Goal: Task Accomplishment & Management: Use online tool/utility

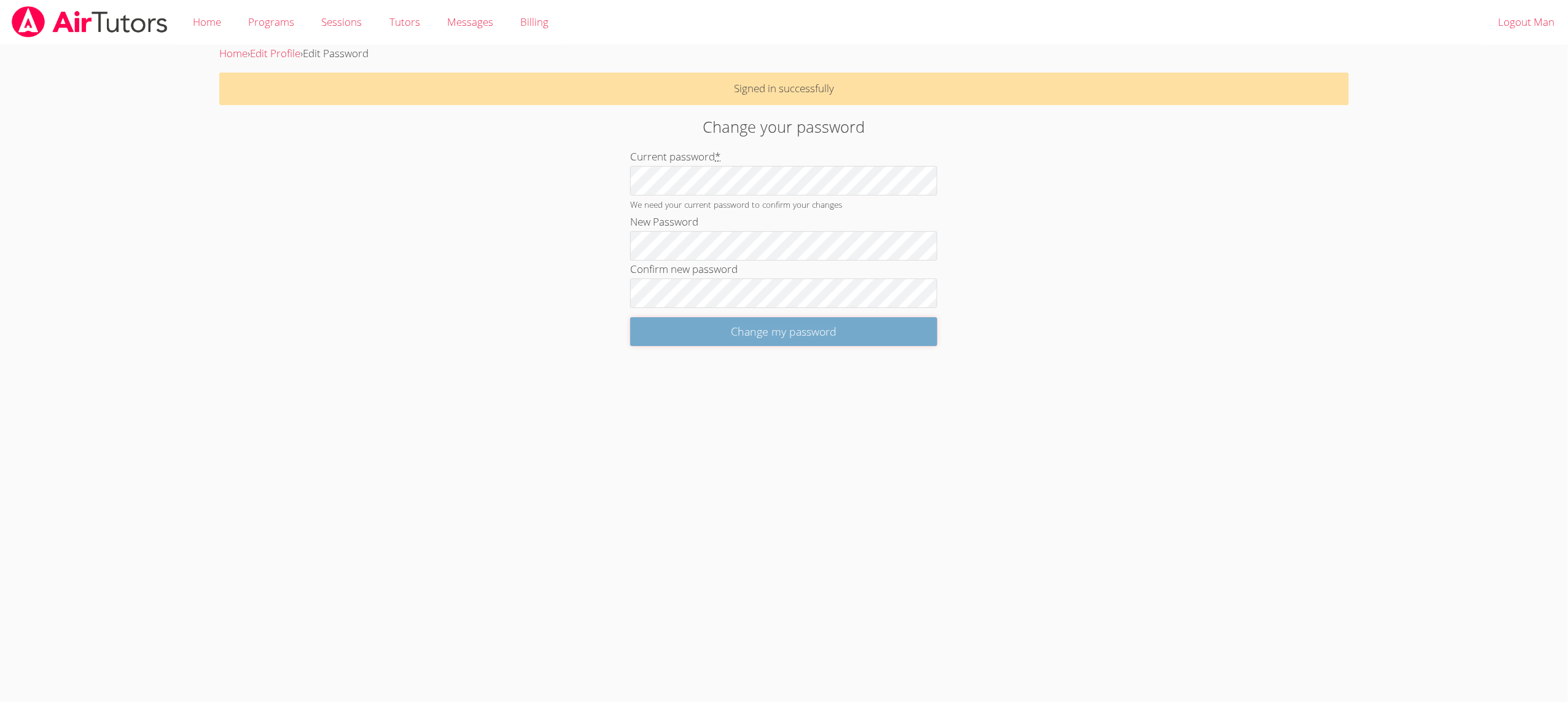
click at [656, 339] on input "Change my password" at bounding box center [784, 332] width 307 height 29
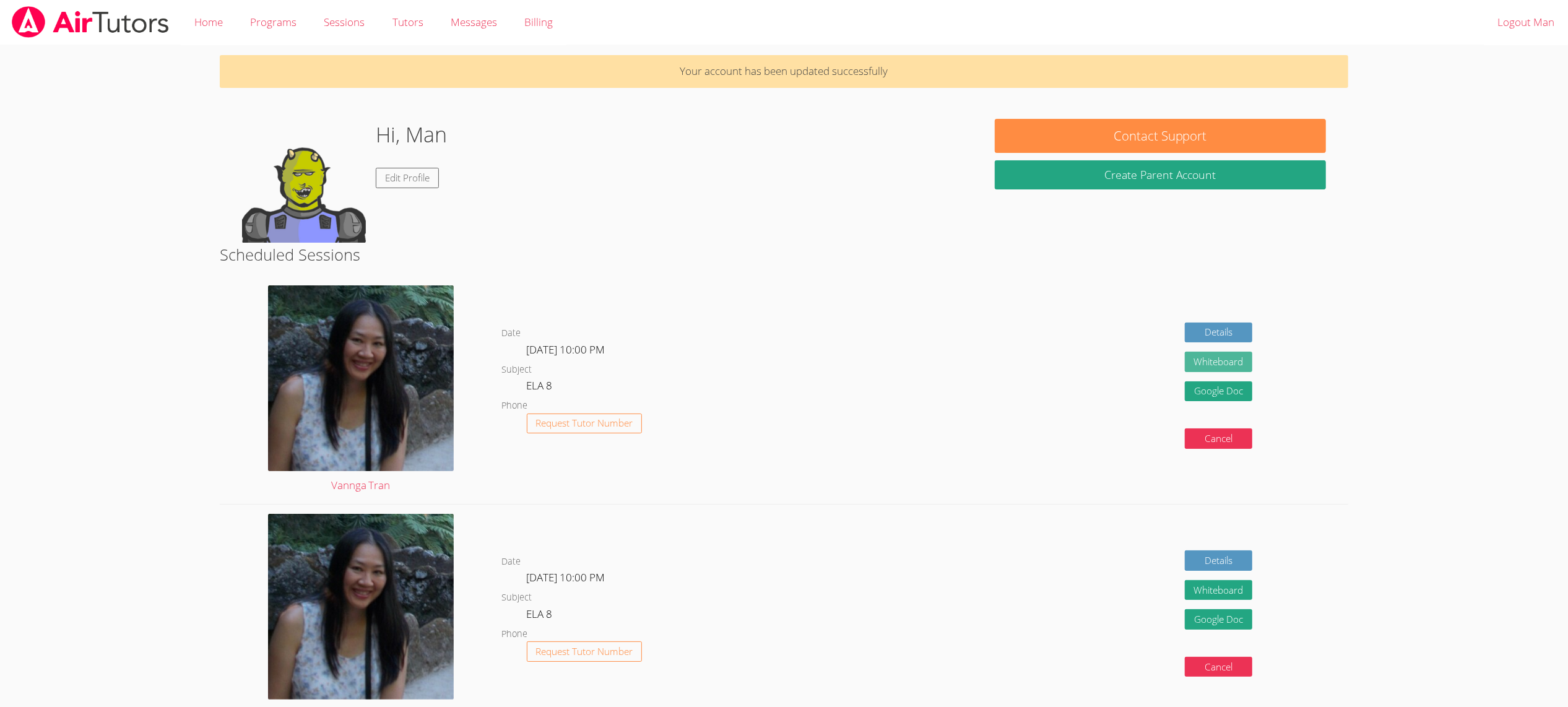
click at [1213, 358] on button "Whiteboard" at bounding box center [1218, 362] width 68 height 20
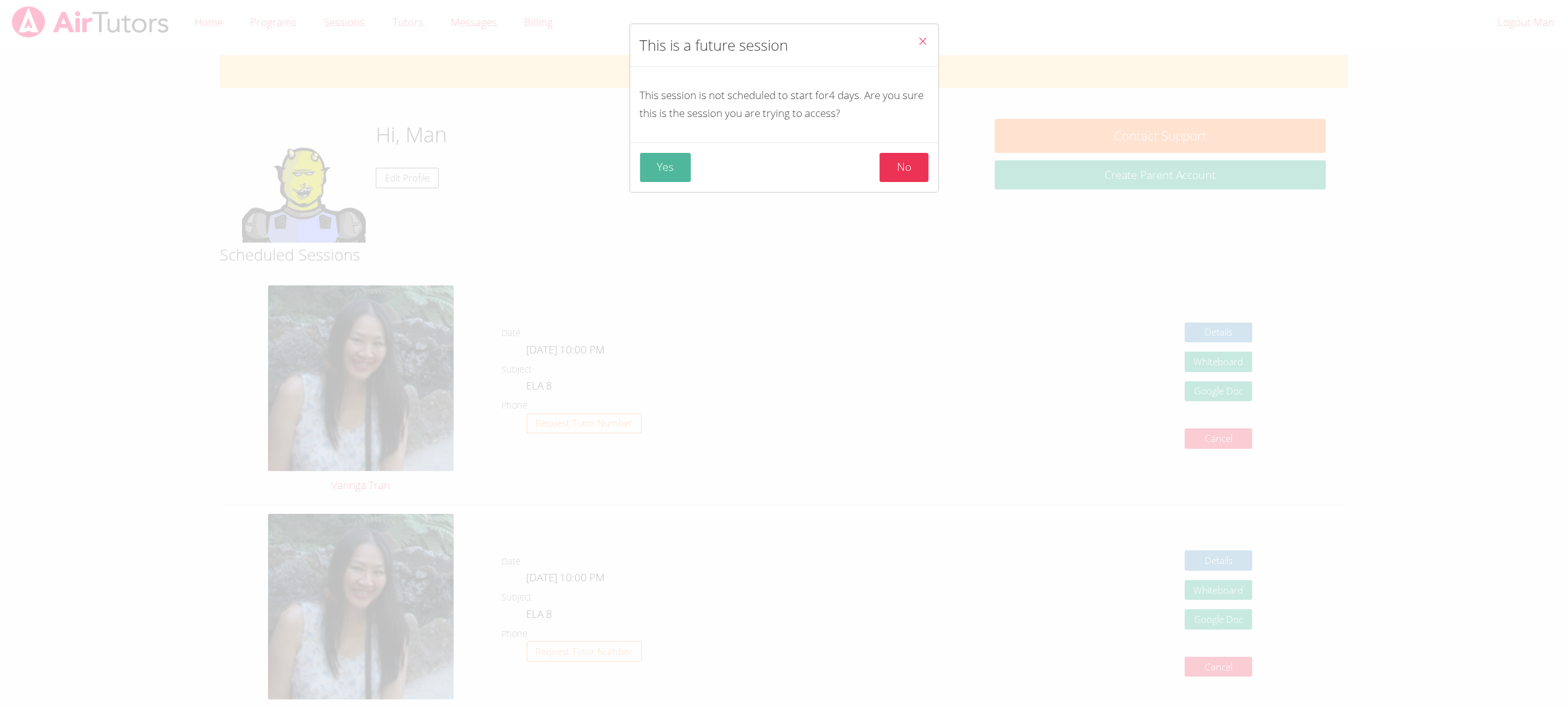
click at [680, 174] on button "Yes" at bounding box center [665, 168] width 51 height 29
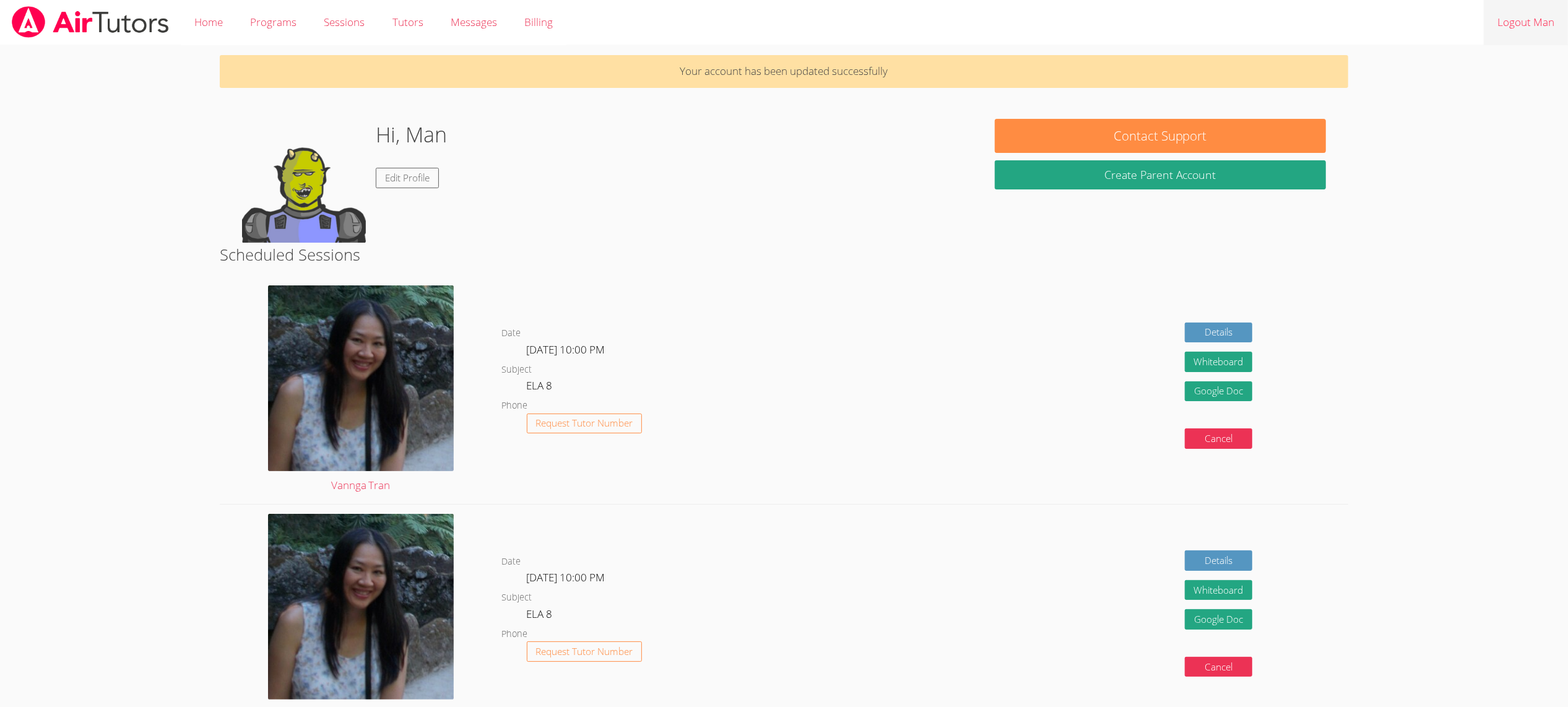
click at [1515, 20] on link "Logout Man" at bounding box center [1525, 22] width 84 height 45
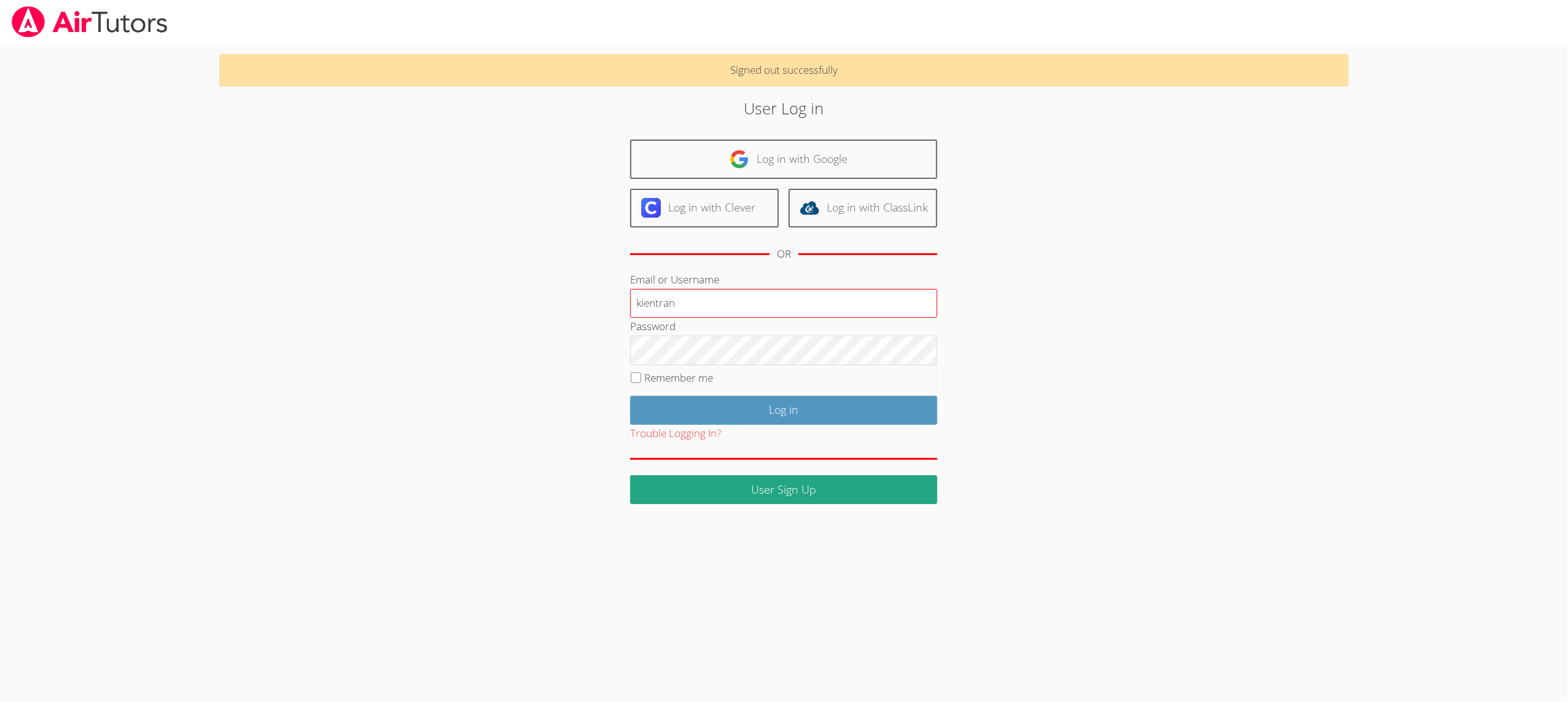
type input "kientran"
click at [648, 408] on input "Log in" at bounding box center [784, 410] width 307 height 29
